Goal: Transaction & Acquisition: Subscribe to service/newsletter

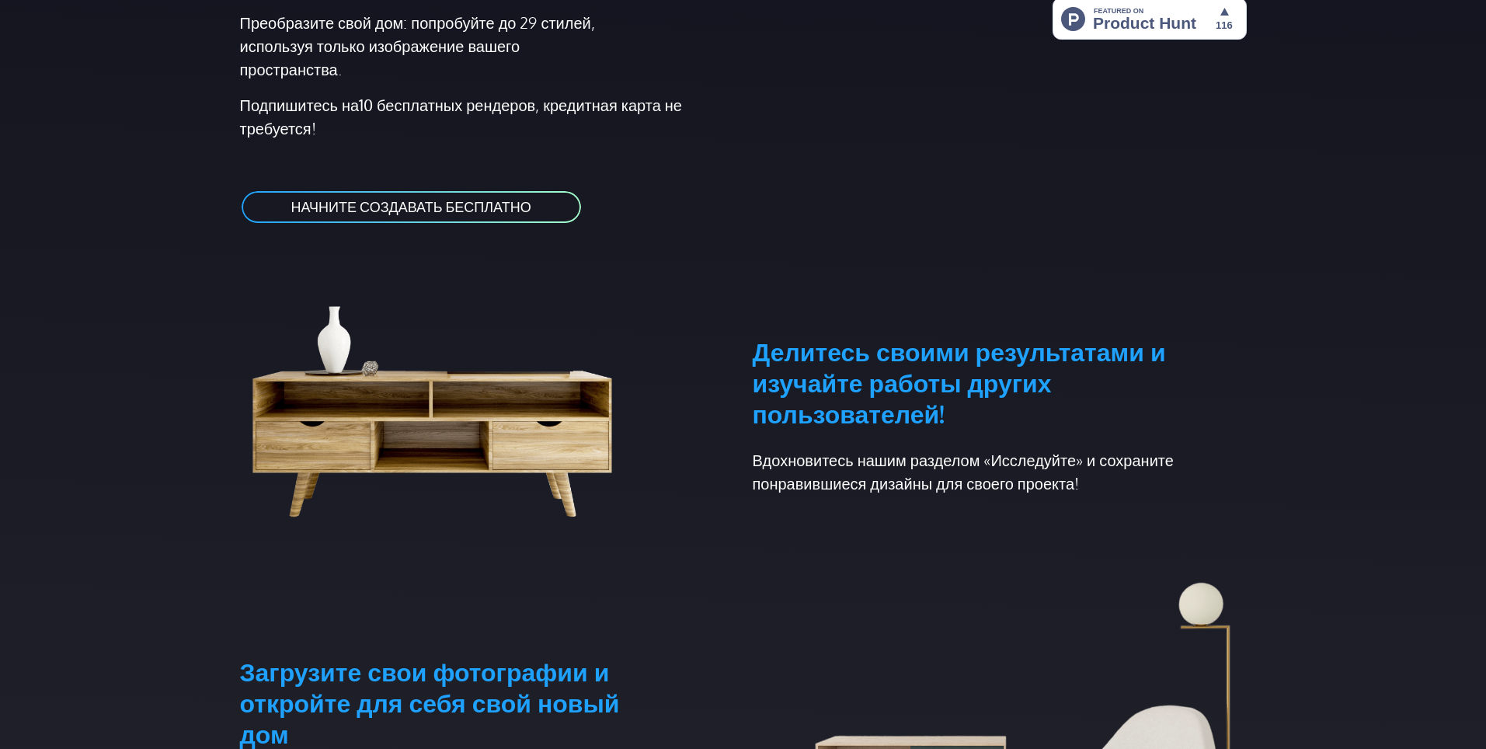
scroll to position [466, 0]
click at [439, 207] on ya-tr-span "НАЧНИТЕ СОЗДАВАТЬ БЕСПЛАТНО" at bounding box center [411, 205] width 240 height 17
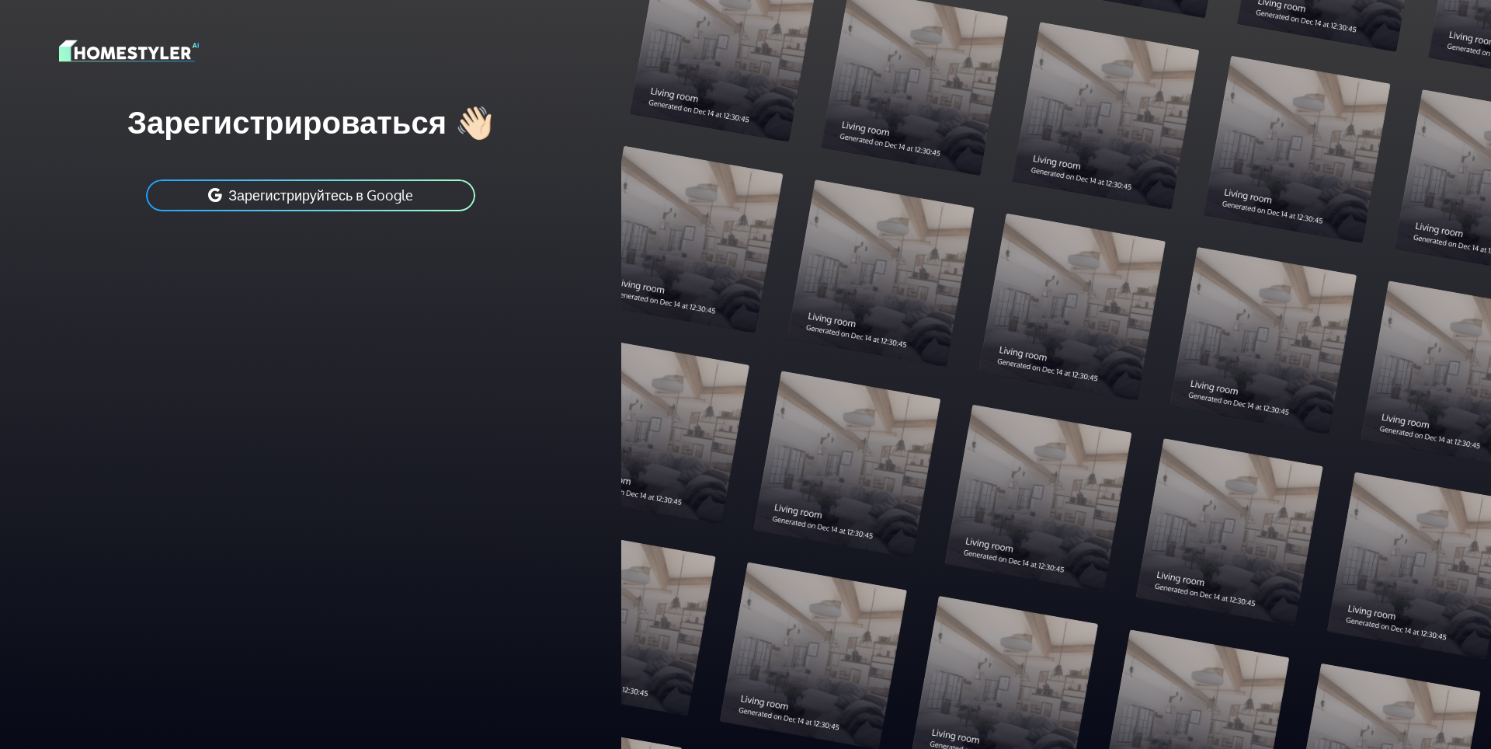
click at [111, 54] on img at bounding box center [129, 50] width 140 height 27
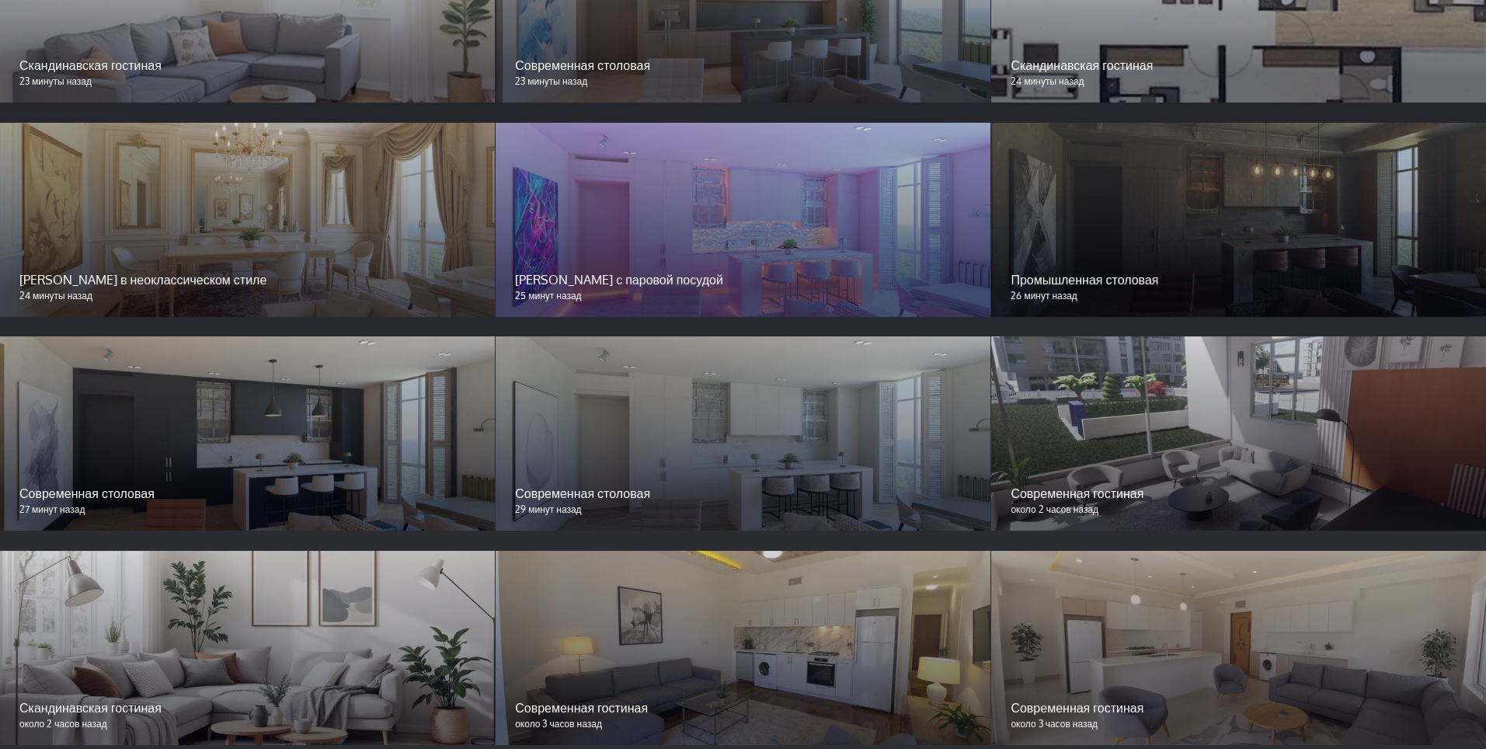
scroll to position [1631, 0]
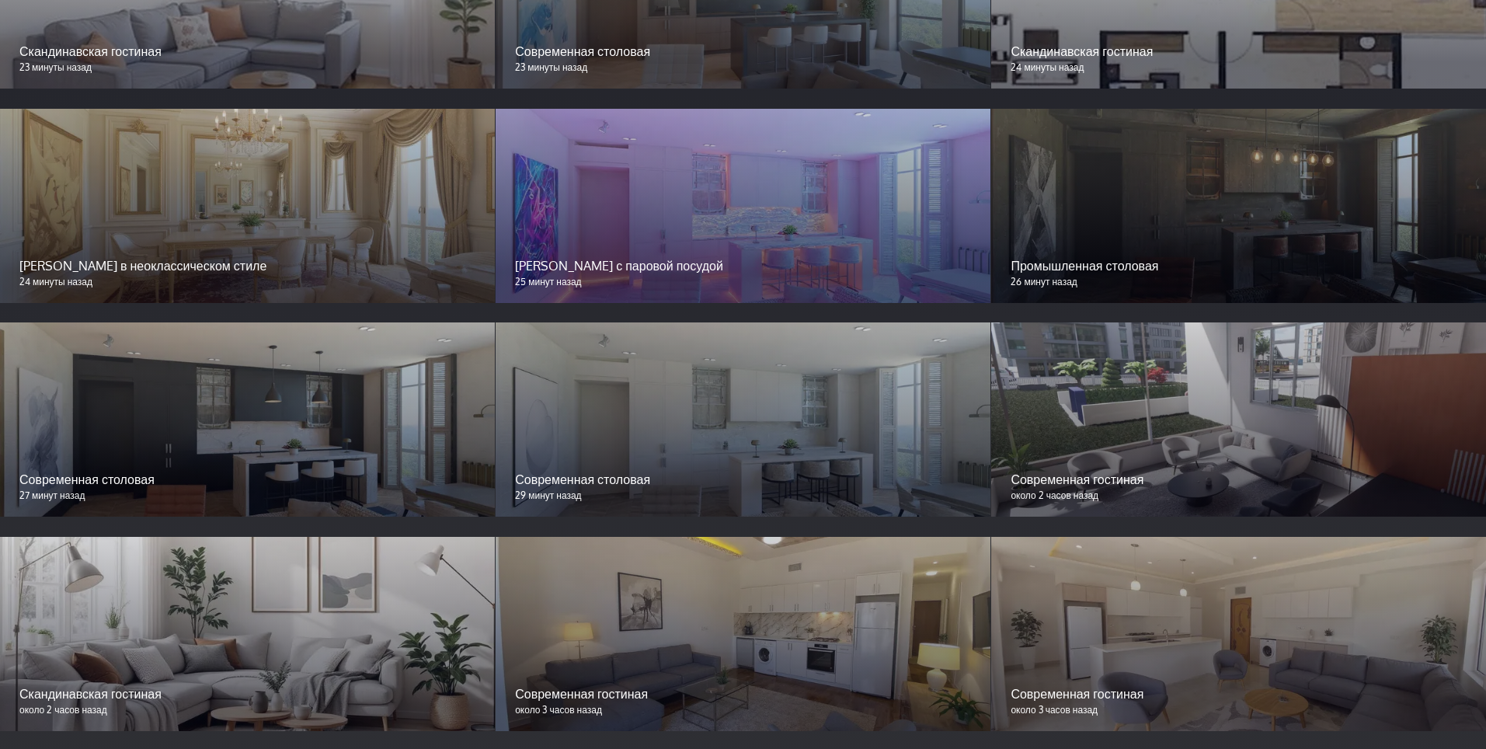
click at [1239, 229] on div at bounding box center [1238, 206] width 495 height 194
click at [1142, 187] on div at bounding box center [1238, 206] width 495 height 194
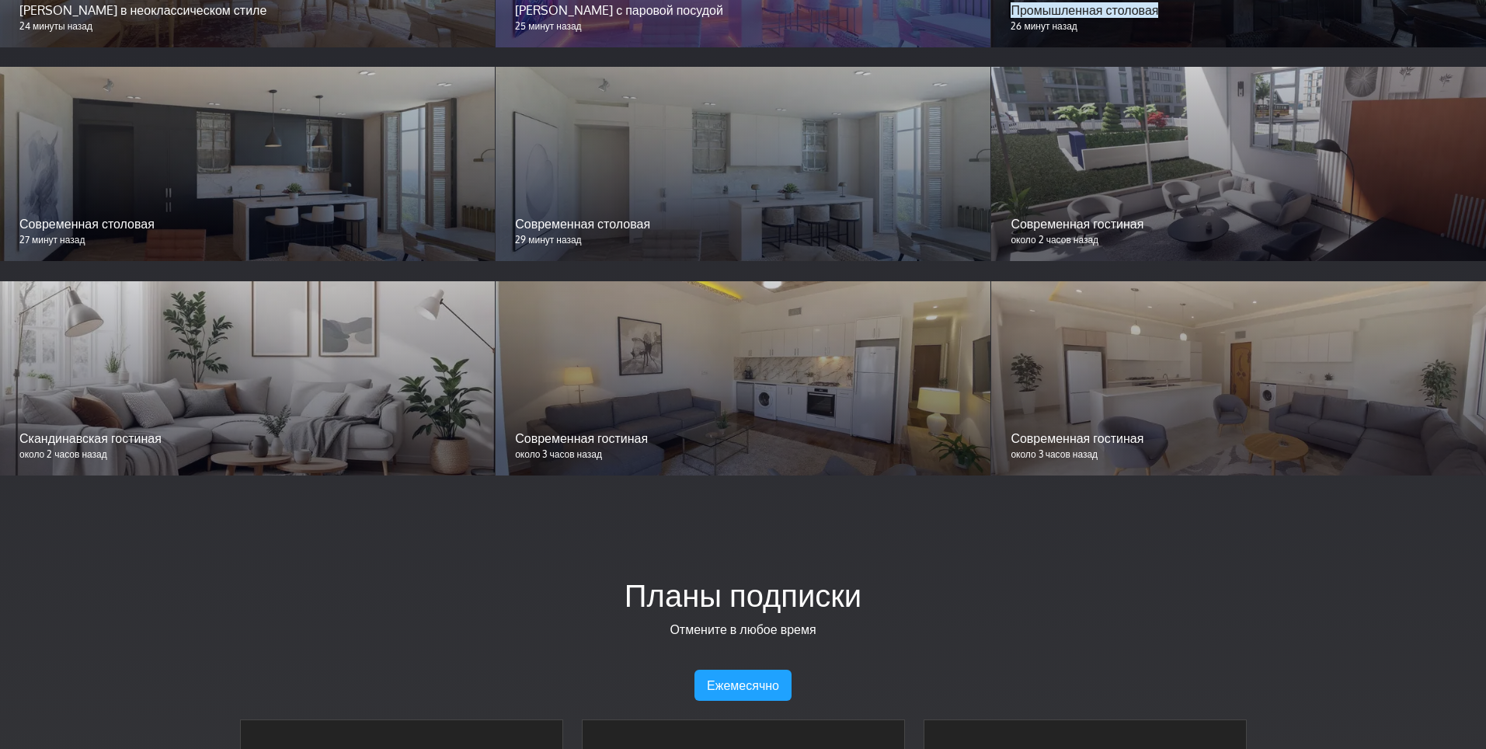
scroll to position [1942, 0]
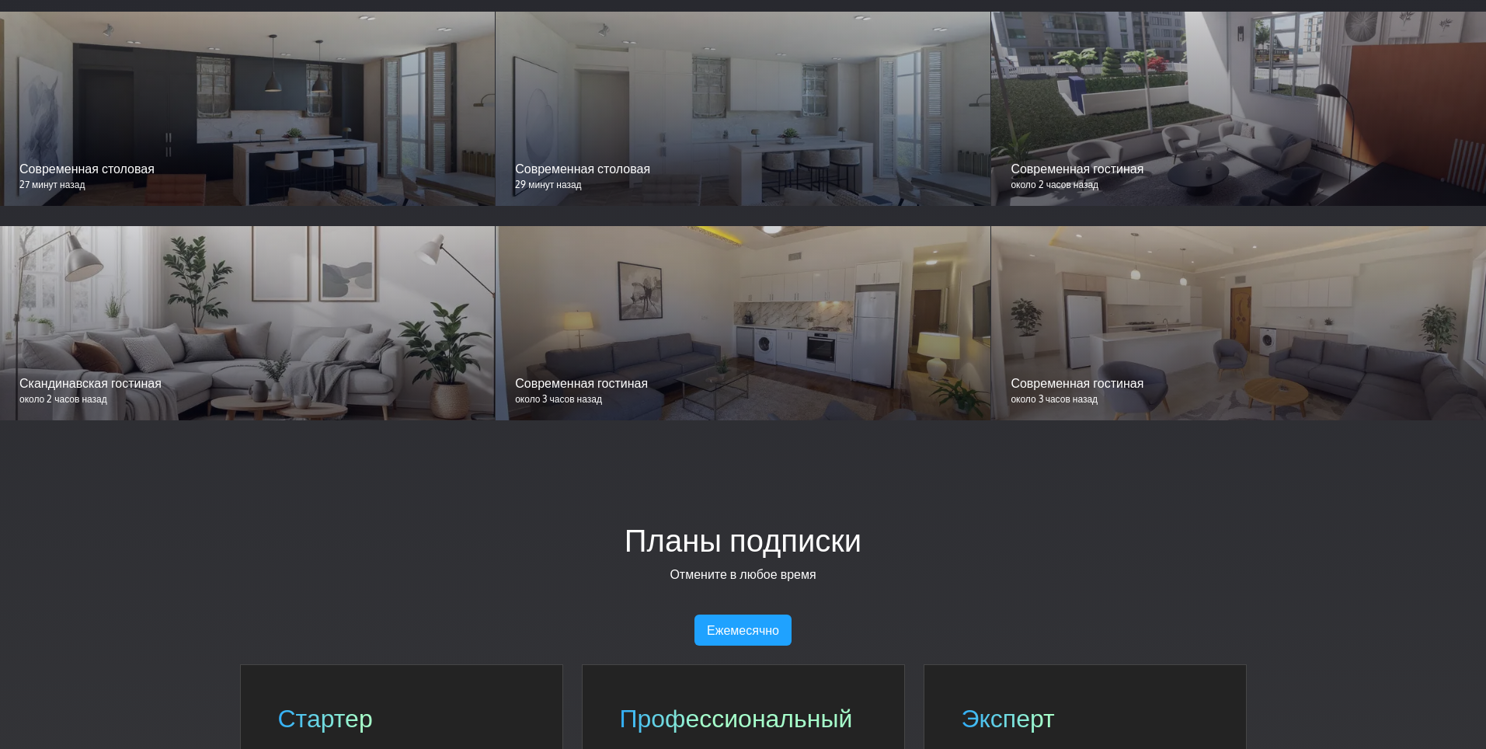
click at [619, 181] on p "29 минут назад" at bounding box center [743, 185] width 456 height 14
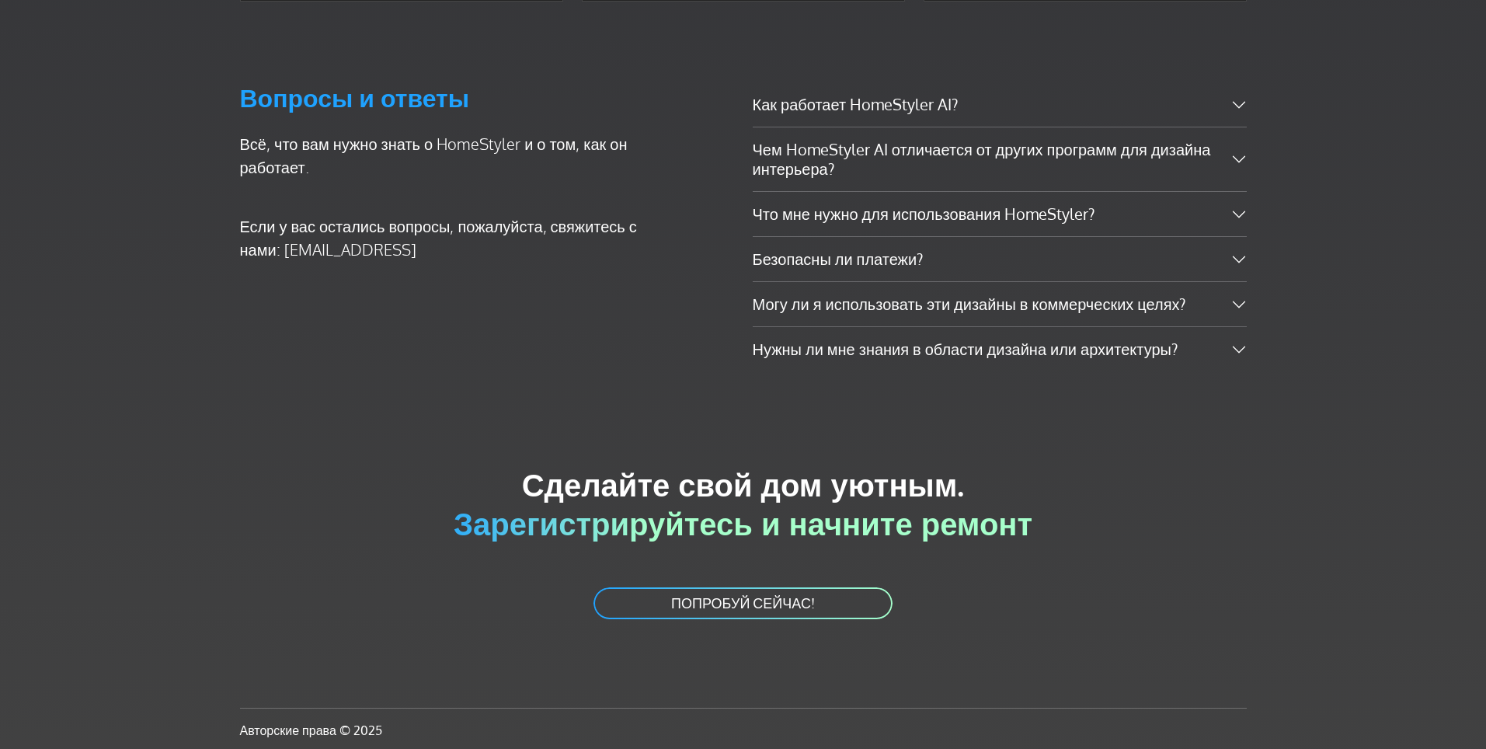
scroll to position [2997, 0]
